Goal: Download file/media

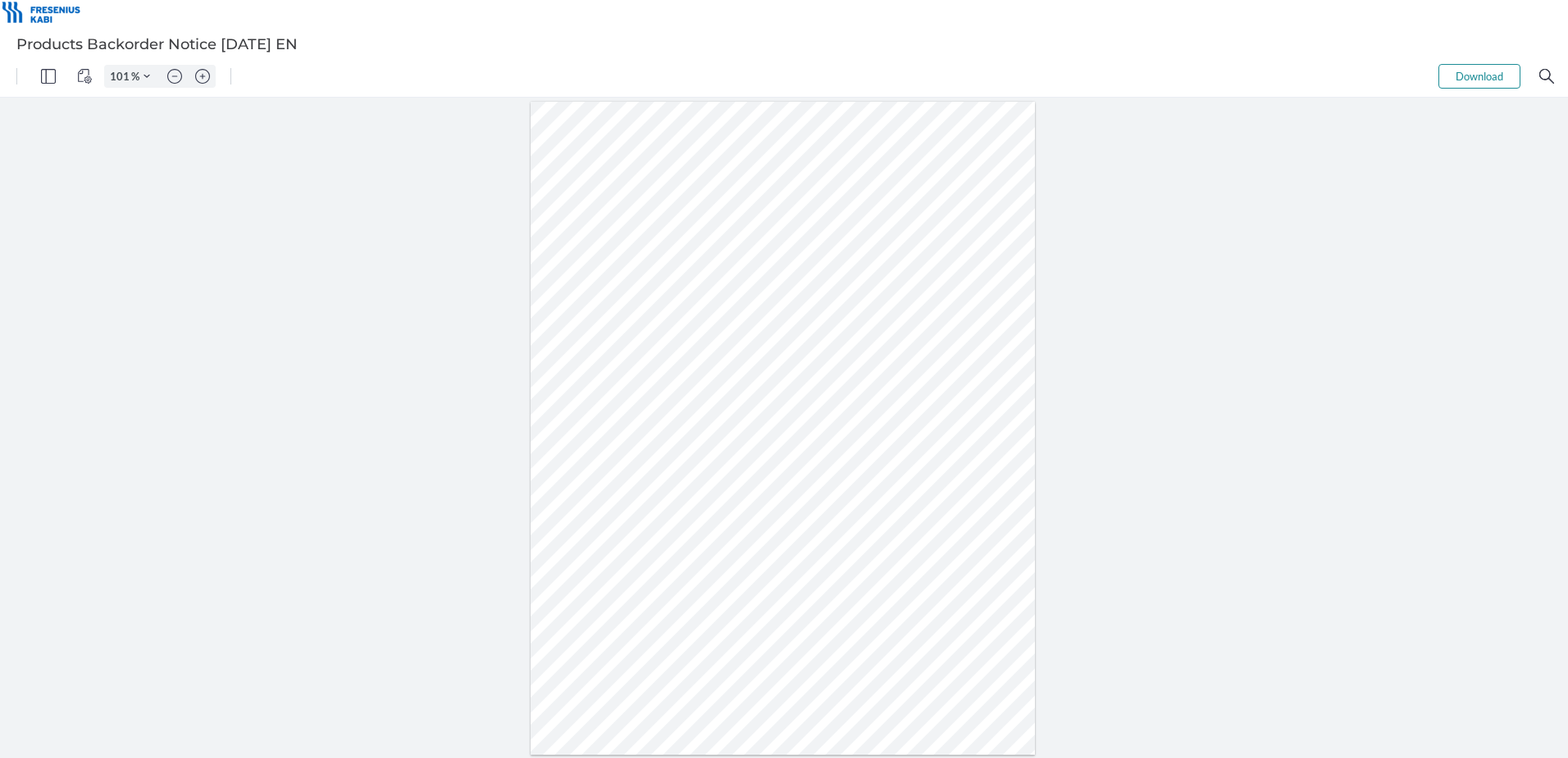
click at [1464, 70] on button "Download" at bounding box center [1479, 76] width 82 height 24
click at [203, 79] on img "Zoom in" at bounding box center [202, 76] width 15 height 15
type input "201"
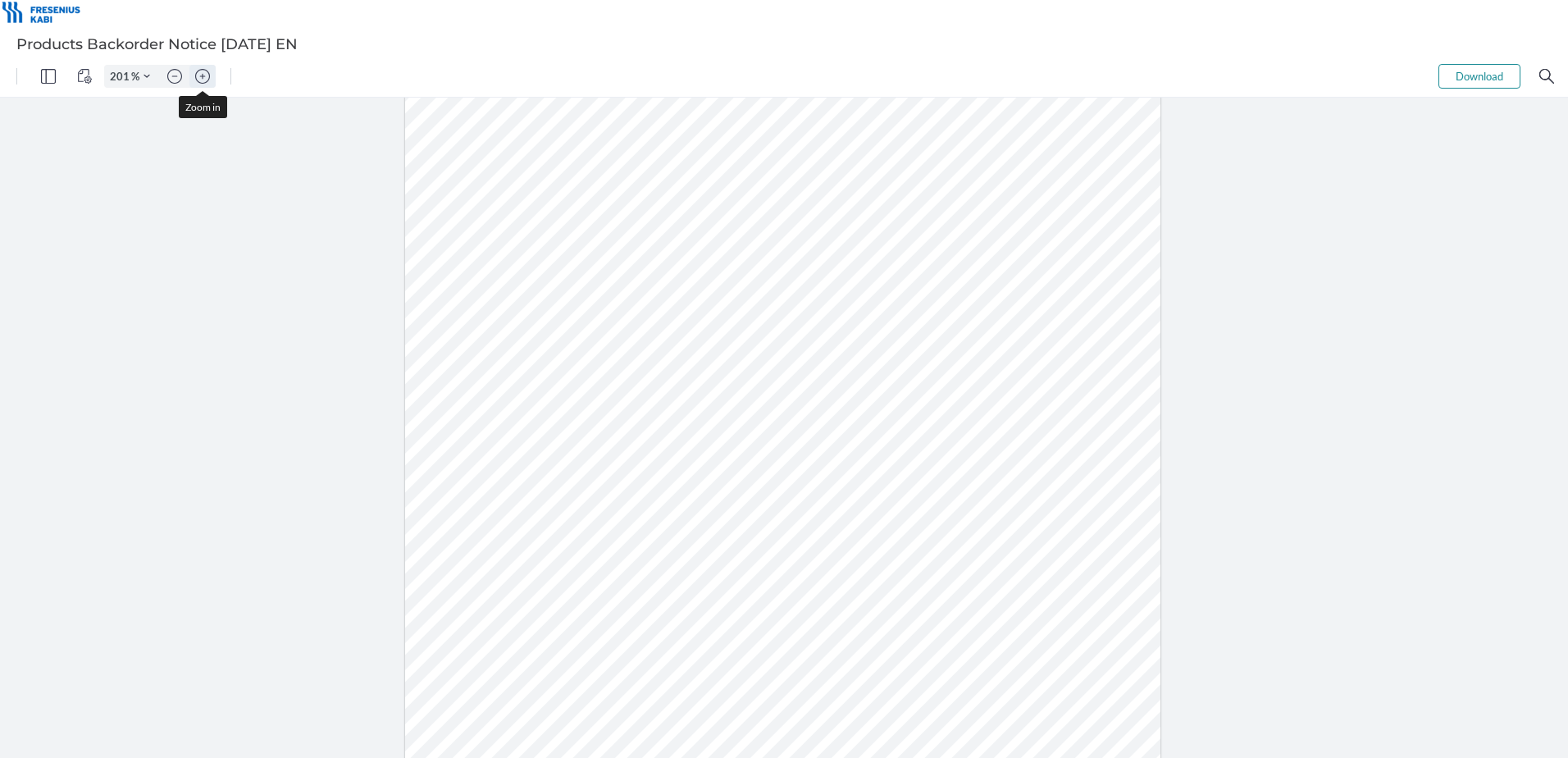
scroll to position [305, 0]
click at [206, 87] on button "Zoom in" at bounding box center [202, 76] width 26 height 23
type input "201"
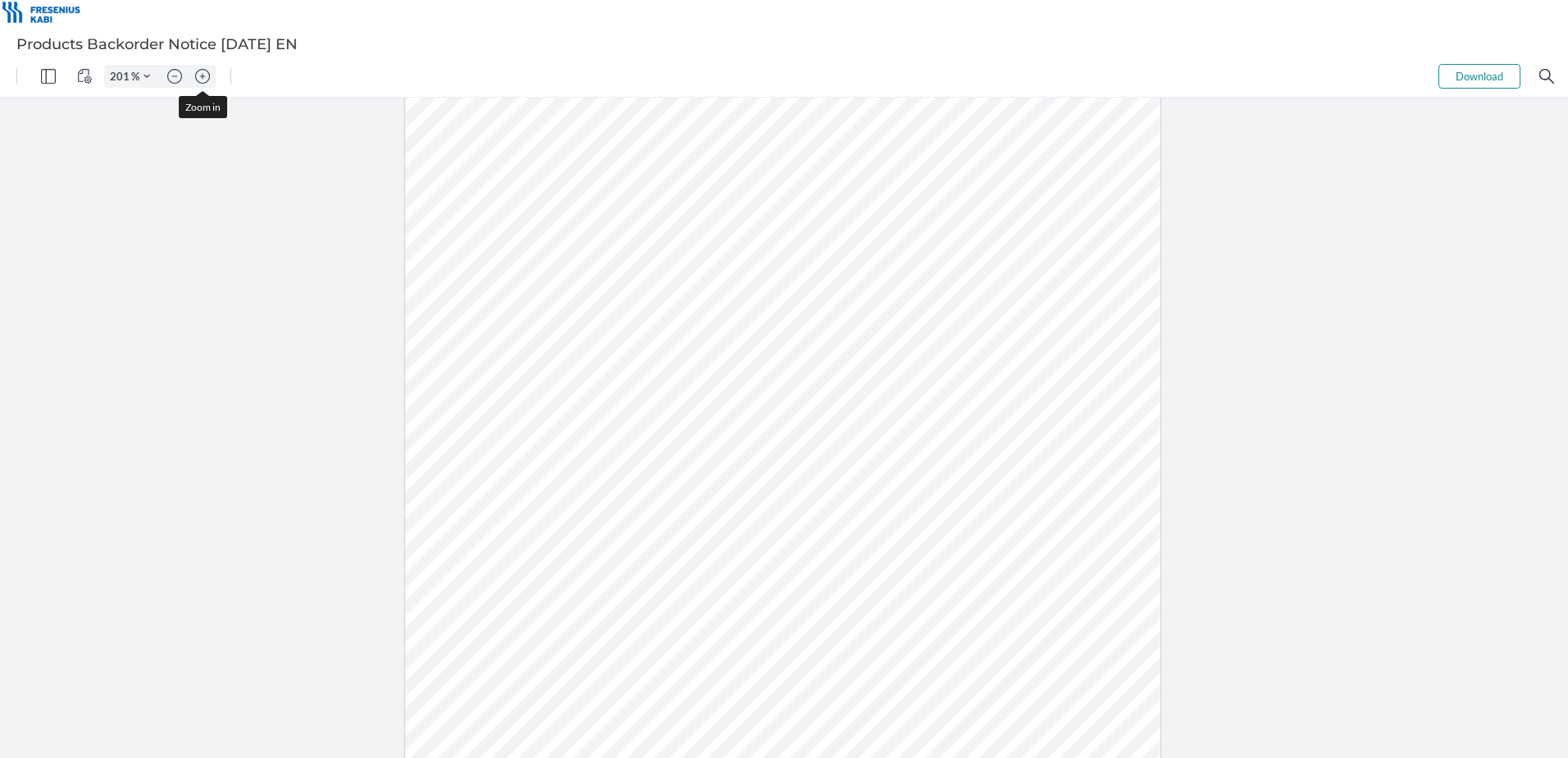
scroll to position [305, 0]
